Goal: Task Accomplishment & Management: Manage account settings

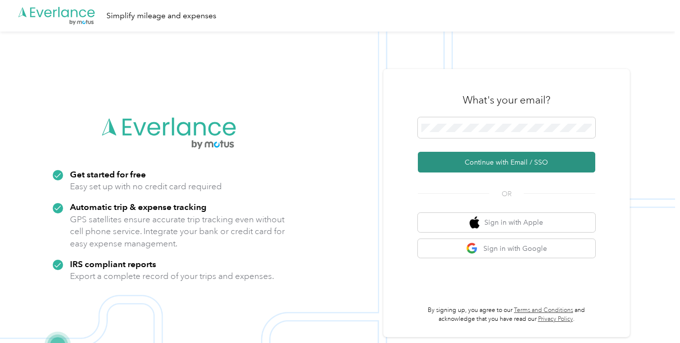
click at [483, 162] on button "Continue with Email / SSO" at bounding box center [507, 162] width 178 height 21
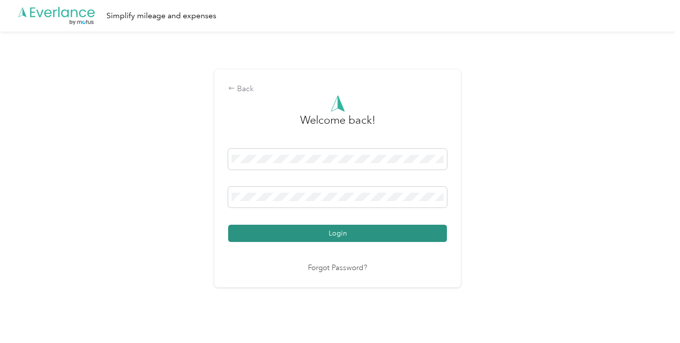
click at [277, 240] on button "Login" at bounding box center [337, 233] width 219 height 17
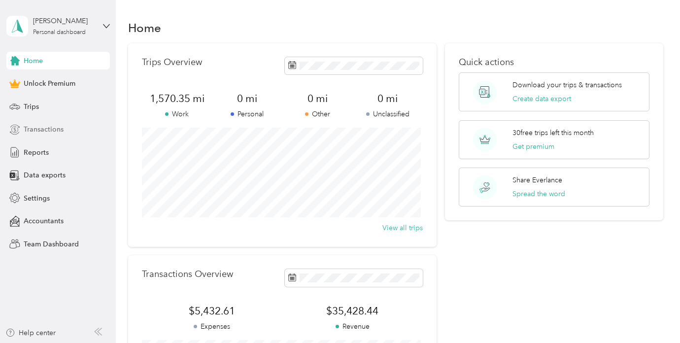
click at [49, 132] on span "Transactions" at bounding box center [44, 129] width 40 height 10
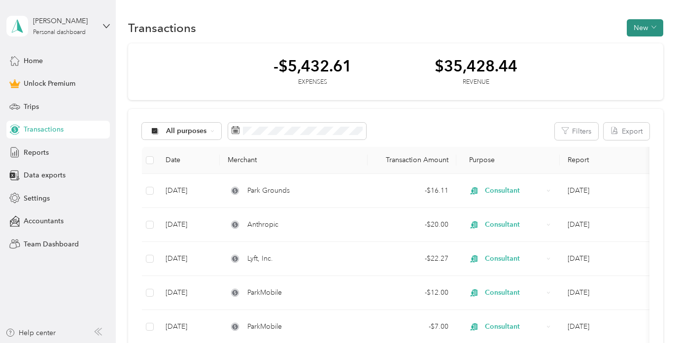
click at [638, 31] on button "New" at bounding box center [645, 27] width 36 height 17
click at [638, 63] on span "Revenue" at bounding box center [640, 64] width 27 height 10
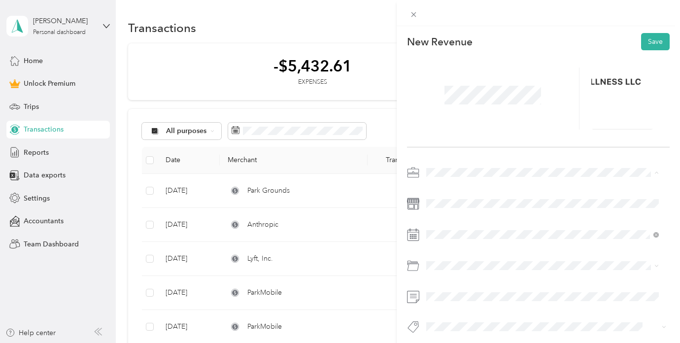
click at [460, 310] on span "Consultant" at bounding box center [446, 311] width 33 height 8
click at [412, 275] on div at bounding box center [538, 269] width 263 height 23
click at [655, 39] on button "Save" at bounding box center [655, 41] width 29 height 17
